Goal: Navigation & Orientation: Find specific page/section

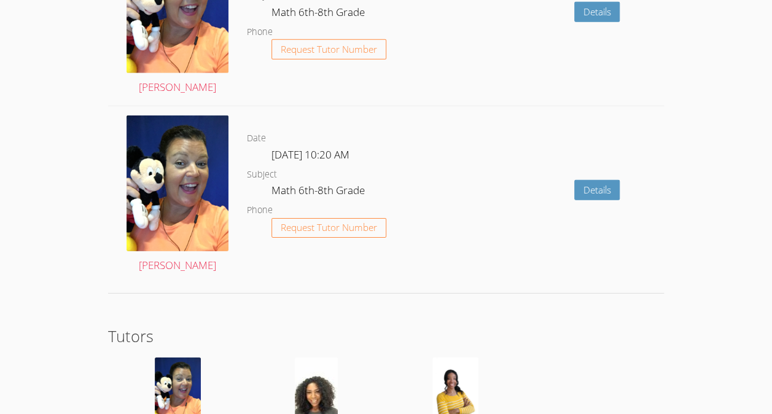
scroll to position [1892, 0]
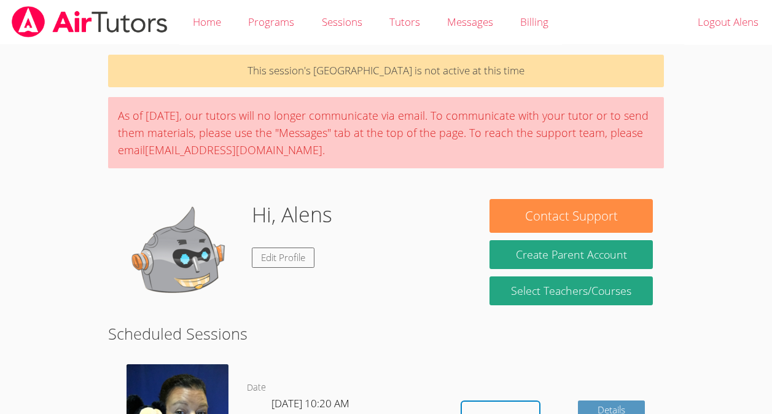
scroll to position [108, 0]
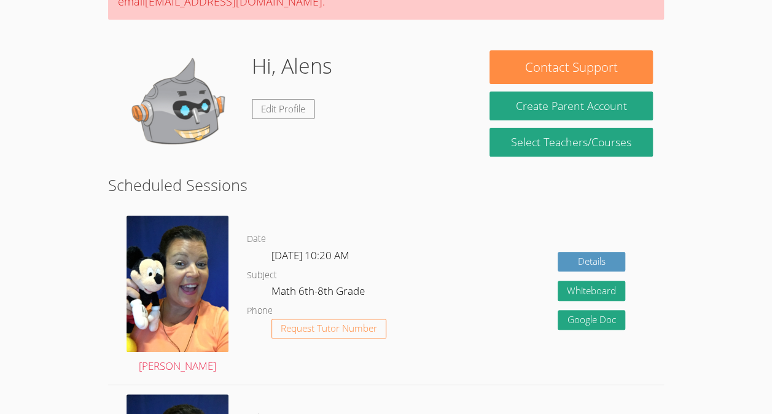
scroll to position [108, 0]
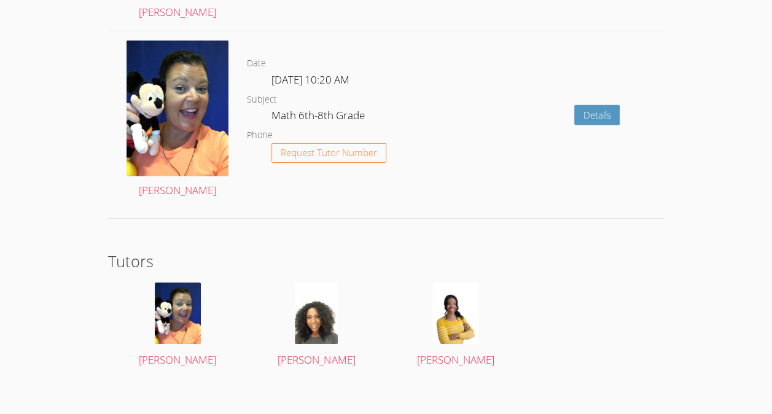
scroll to position [1892, 0]
